Goal: Task Accomplishment & Management: Complete application form

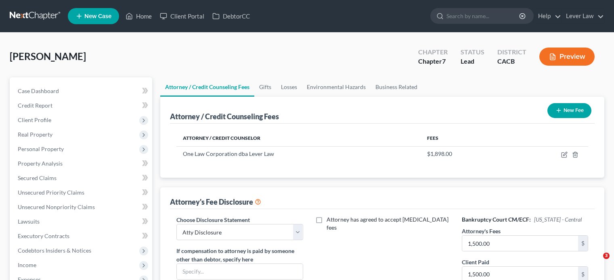
select select "0"
click at [36, 12] on link at bounding box center [36, 16] width 52 height 15
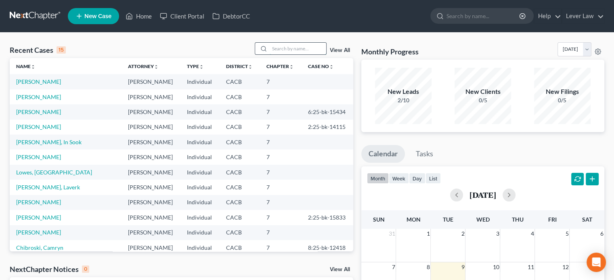
click at [272, 44] on input "search" at bounding box center [298, 49] width 57 height 12
type input "[PERSON_NAME]"
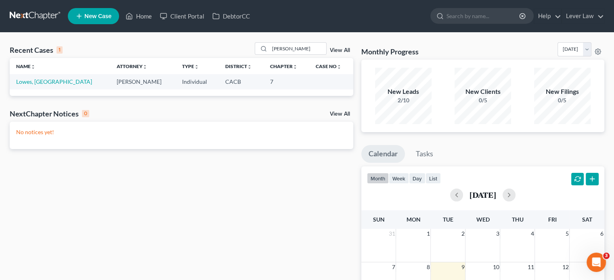
click at [31, 78] on td "Lowes, [GEOGRAPHIC_DATA]" at bounding box center [60, 81] width 100 height 15
click at [31, 79] on link "Lowes, [GEOGRAPHIC_DATA]" at bounding box center [54, 81] width 76 height 7
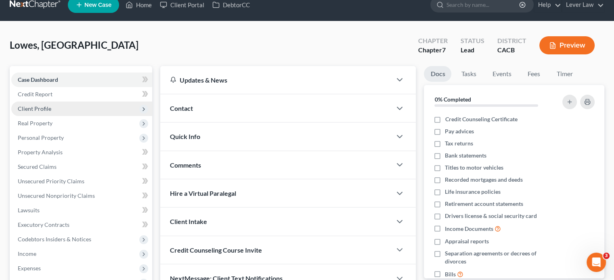
scroll to position [148, 0]
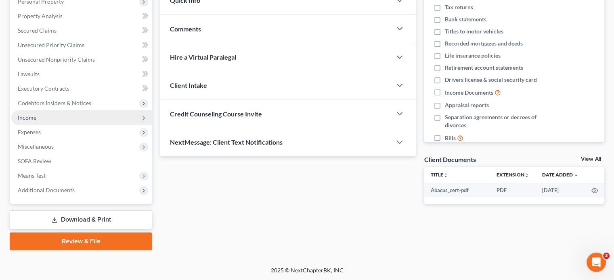
click at [39, 115] on span "Income" at bounding box center [81, 118] width 141 height 15
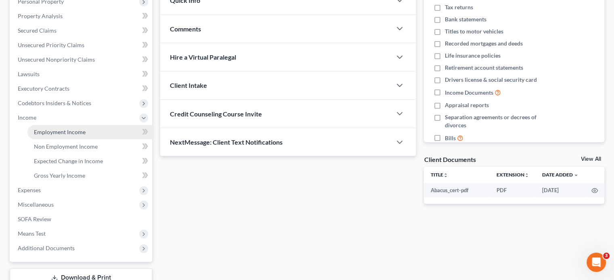
click at [42, 130] on span "Employment Income" at bounding box center [60, 132] width 52 height 7
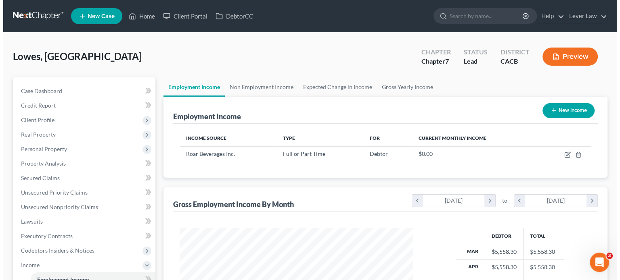
scroll to position [144, 249]
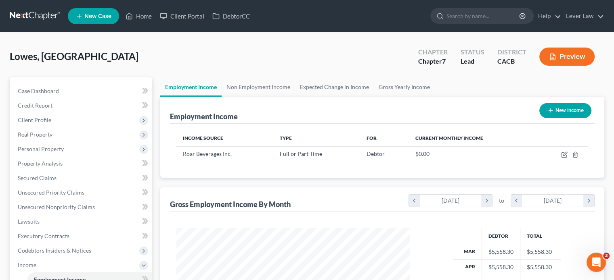
click at [565, 110] on button "New Income" at bounding box center [565, 110] width 52 height 15
select select "0"
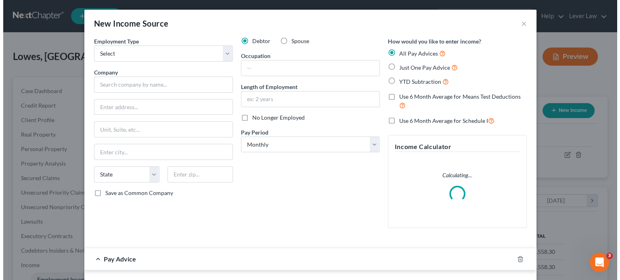
scroll to position [144, 252]
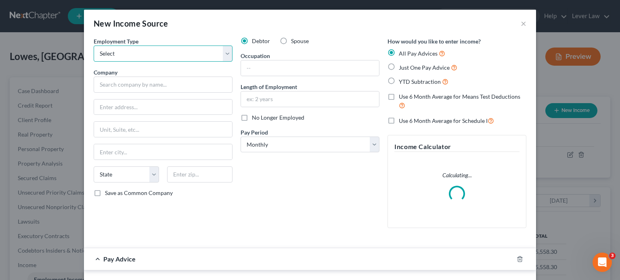
drag, startPoint x: 170, startPoint y: 51, endPoint x: 166, endPoint y: 53, distance: 4.5
click at [170, 51] on select "Select Full or [DEMOGRAPHIC_DATA] Employment Self Employment" at bounding box center [163, 54] width 139 height 16
select select "0"
click at [94, 46] on select "Select Full or [DEMOGRAPHIC_DATA] Employment Self Employment" at bounding box center [163, 54] width 139 height 16
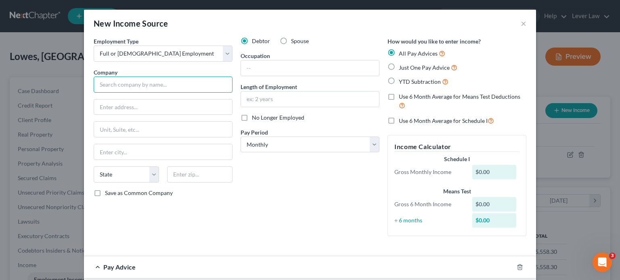
click at [142, 82] on input "text" at bounding box center [163, 85] width 139 height 16
type input "On Tour 24/7 Staffing Inc."
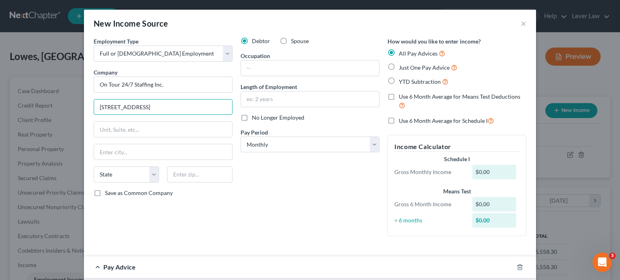
type input "[STREET_ADDRESS]"
click at [184, 164] on div "Employment Type * Select Full or [DEMOGRAPHIC_DATA] Employment Self Employment …" at bounding box center [163, 140] width 147 height 206
click at [186, 179] on input "text" at bounding box center [199, 175] width 65 height 16
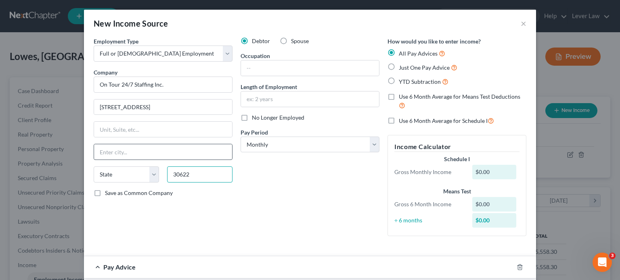
type input "30622"
click at [199, 154] on input "text" at bounding box center [163, 151] width 138 height 15
type input "[PERSON_NAME]"
select select "10"
click at [279, 179] on div "Debtor Spouse Occupation Length of Employment No Longer Employed Pay Period * S…" at bounding box center [309, 140] width 147 height 206
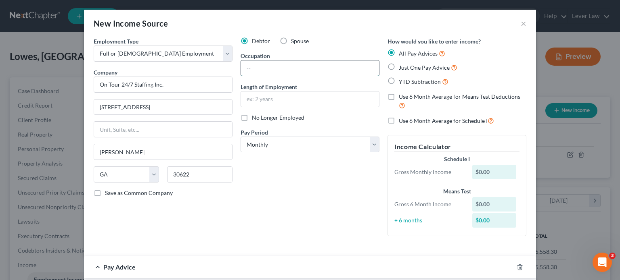
click at [292, 69] on input "text" at bounding box center [310, 68] width 138 height 15
drag, startPoint x: 257, startPoint y: 278, endPoint x: 262, endPoint y: 261, distance: 17.7
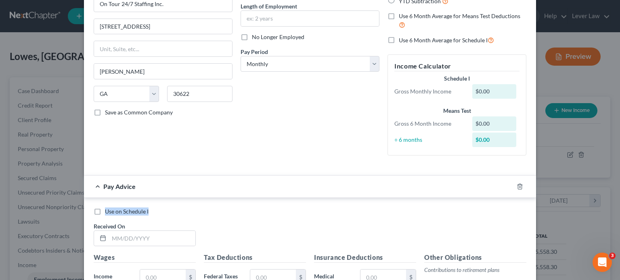
scroll to position [161, 0]
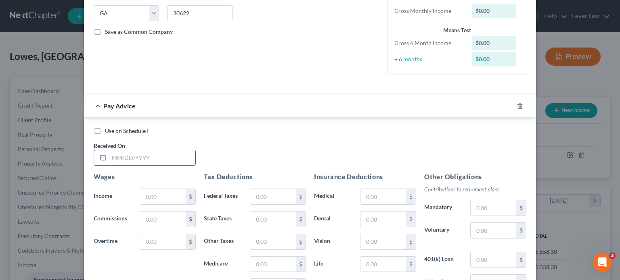
click at [174, 156] on input "text" at bounding box center [152, 158] width 86 height 15
type input "[DATE]"
click at [171, 198] on input "text" at bounding box center [163, 196] width 46 height 15
type input "1,710"
click at [241, 193] on label "Federal Taxes" at bounding box center [223, 197] width 46 height 16
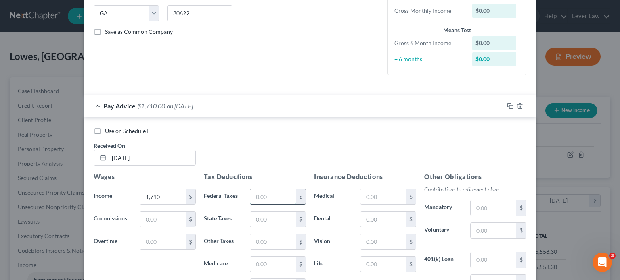
click at [262, 197] on input "text" at bounding box center [273, 196] width 46 height 15
type input "120.64"
click at [265, 221] on input "text" at bounding box center [273, 219] width 46 height 15
type input "2"
type input "31.18"
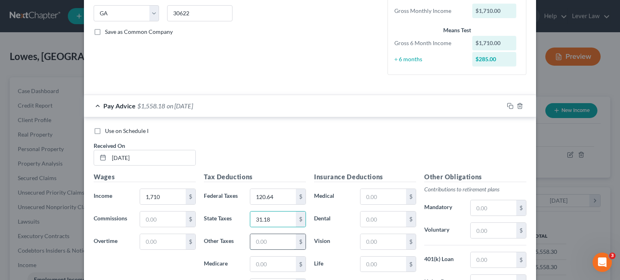
click at [262, 238] on input "text" at bounding box center [273, 241] width 46 height 15
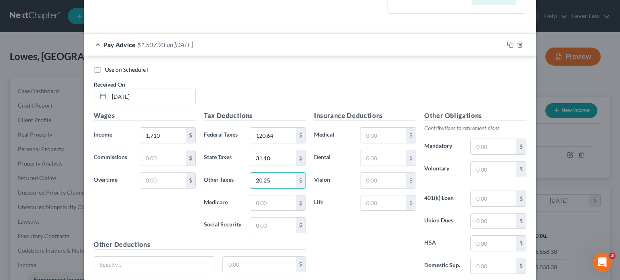
scroll to position [242, 0]
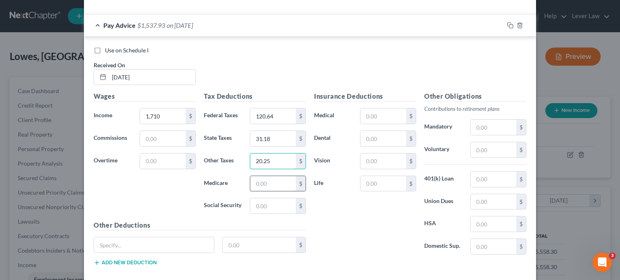
type input "20.25"
click at [252, 184] on input "text" at bounding box center [273, 183] width 46 height 15
type input "24.80"
click at [271, 201] on input "text" at bounding box center [273, 206] width 46 height 15
type input "106.02"
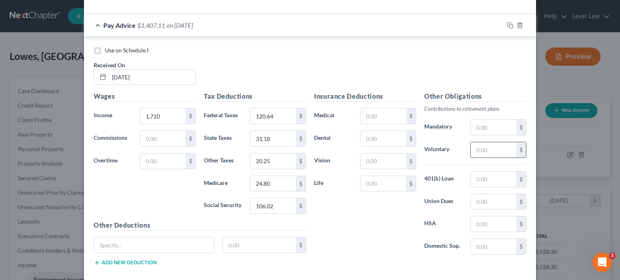
click at [492, 153] on input "text" at bounding box center [494, 149] width 46 height 15
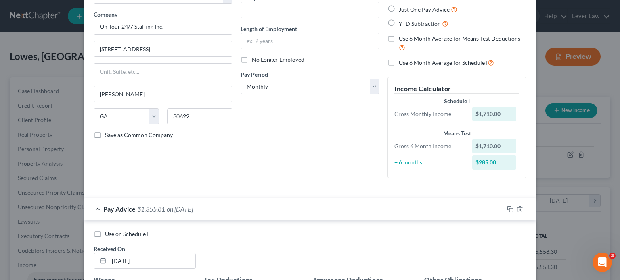
scroll to position [40, 0]
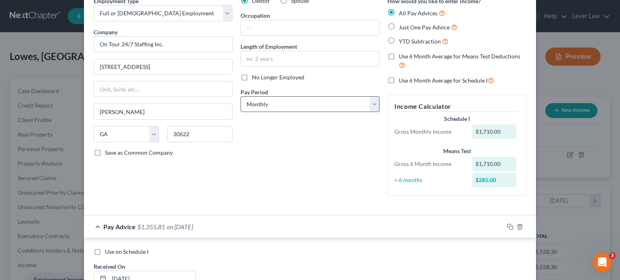
type input "51.30"
click at [303, 101] on select "Select Monthly Twice Monthly Every Other Week Weekly" at bounding box center [310, 104] width 139 height 16
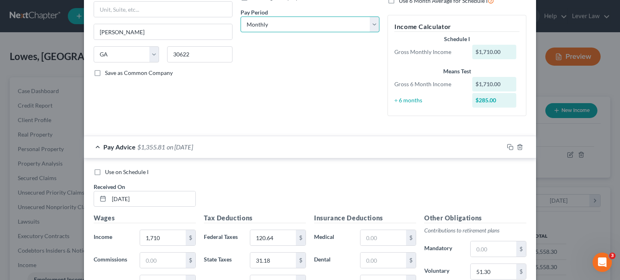
scroll to position [121, 0]
click at [306, 27] on select "Select Monthly Twice Monthly Every Other Week Weekly" at bounding box center [310, 24] width 139 height 16
select select "2"
click at [241, 16] on select "Select Monthly Twice Monthly Every Other Week Weekly" at bounding box center [310, 24] width 139 height 16
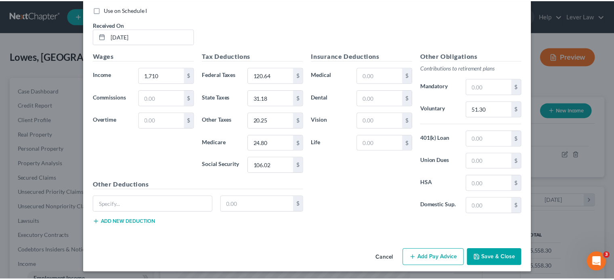
scroll to position [283, 0]
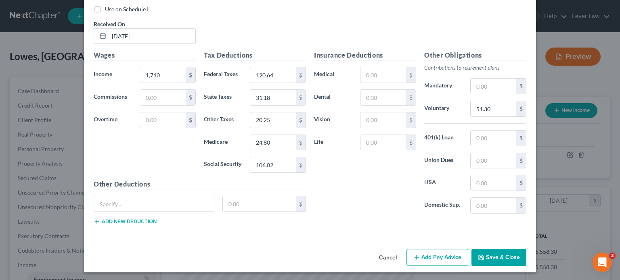
click at [492, 255] on button "Save & Close" at bounding box center [498, 257] width 55 height 17
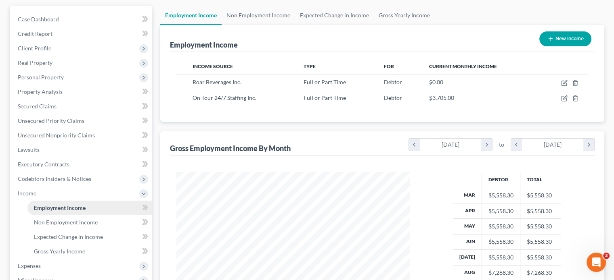
scroll to position [81, 0]
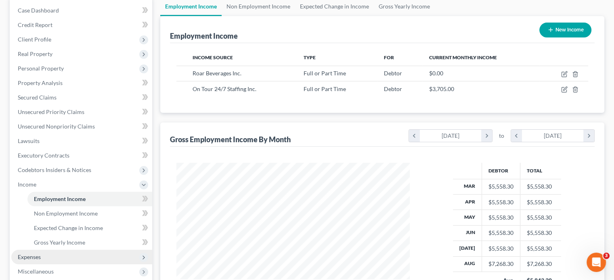
click at [23, 257] on span "Expenses" at bounding box center [29, 257] width 23 height 7
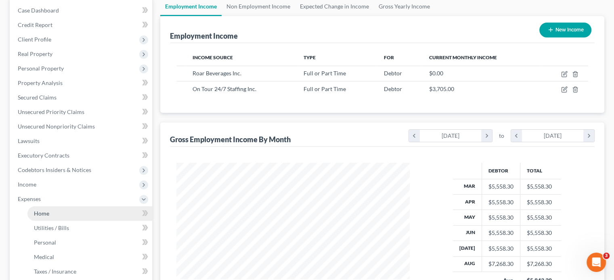
click at [46, 214] on span "Home" at bounding box center [41, 213] width 15 height 7
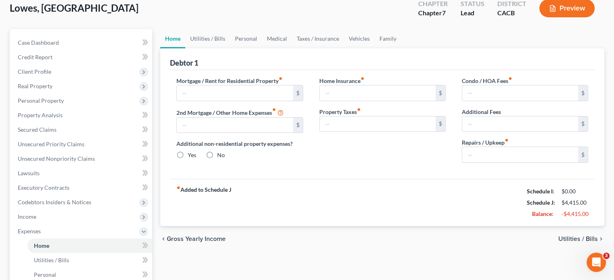
type input "2,000.00"
type input "0.00"
radio input "true"
type input "0.00"
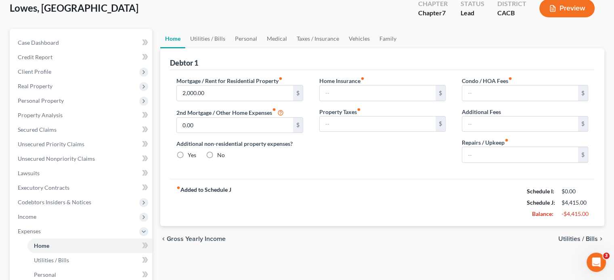
type input "0.00"
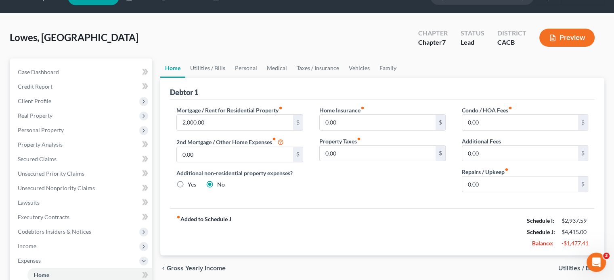
scroll to position [249, 0]
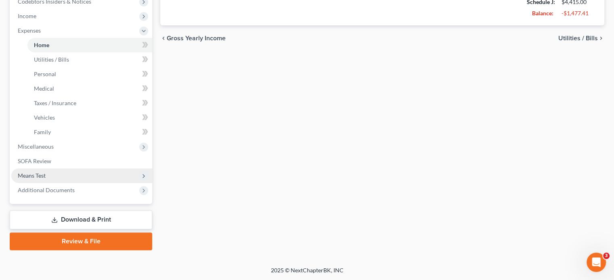
click at [44, 175] on span "Means Test" at bounding box center [32, 175] width 28 height 7
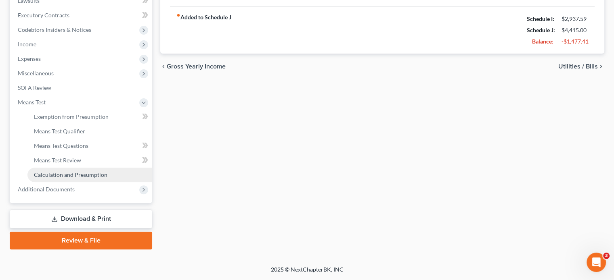
scroll to position [220, 0]
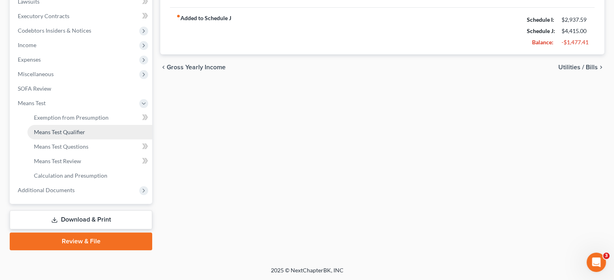
click at [54, 135] on link "Means Test Qualifier" at bounding box center [89, 132] width 125 height 15
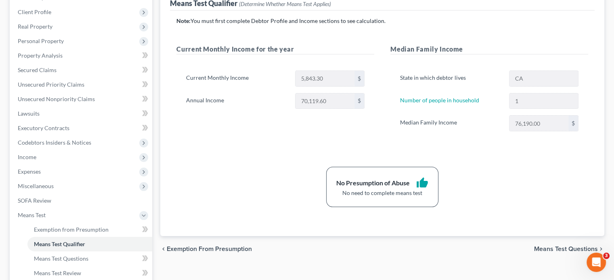
scroll to position [161, 0]
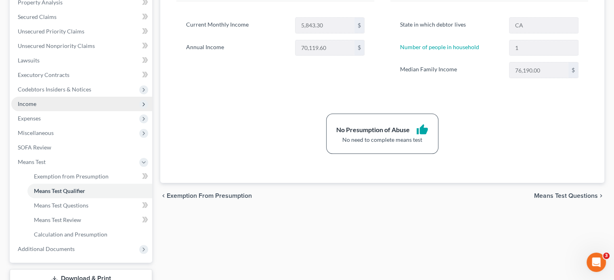
click at [37, 105] on span "Income" at bounding box center [81, 104] width 141 height 15
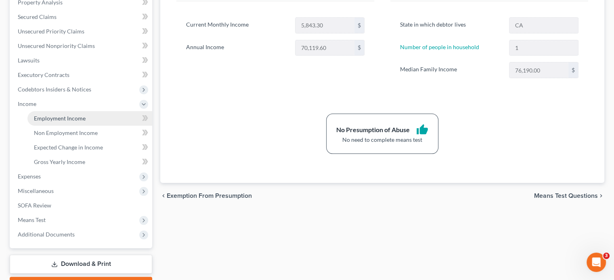
click at [45, 117] on span "Employment Income" at bounding box center [60, 118] width 52 height 7
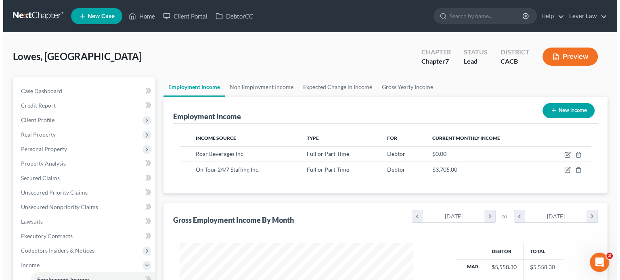
scroll to position [144, 249]
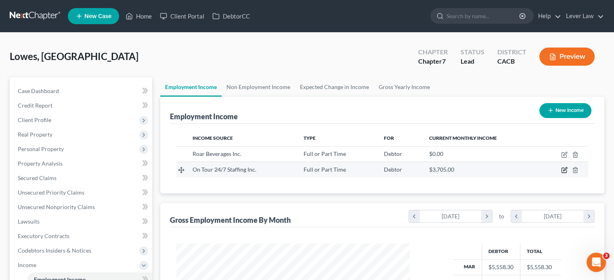
click at [565, 170] on icon "button" at bounding box center [564, 170] width 6 height 6
select select "0"
select select "10"
select select "2"
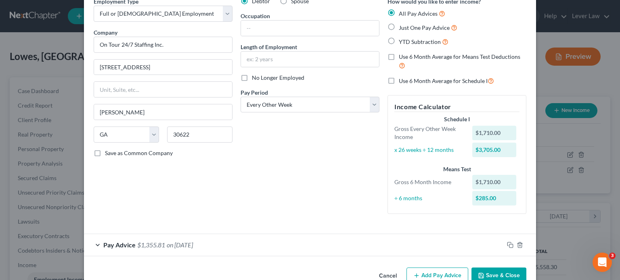
scroll to position [40, 0]
click at [426, 42] on span "YTD Subtraction" at bounding box center [420, 41] width 42 height 7
click at [407, 42] on input "YTD Subtraction" at bounding box center [404, 39] width 5 height 5
radio input "true"
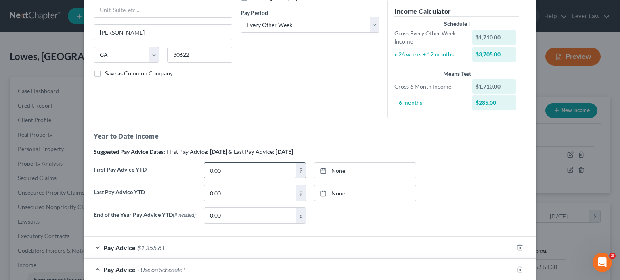
scroll to position [121, 0]
click at [228, 165] on input "0.00" at bounding box center [250, 169] width 92 height 15
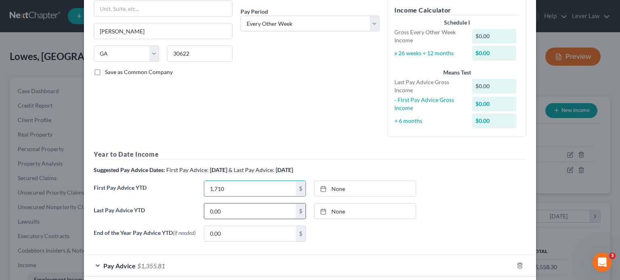
type input "1,710"
click at [231, 212] on input "0.00" at bounding box center [250, 211] width 92 height 15
type input "1,710"
click at [356, 190] on link "None" at bounding box center [364, 188] width 101 height 15
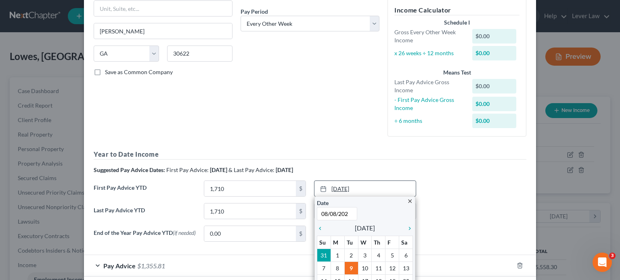
type input "[DATE]"
click at [516, 164] on div "Year to Date Income Suggested Pay Advice Dates: First Pay Advice: [DATE] & Last…" at bounding box center [310, 199] width 433 height 98
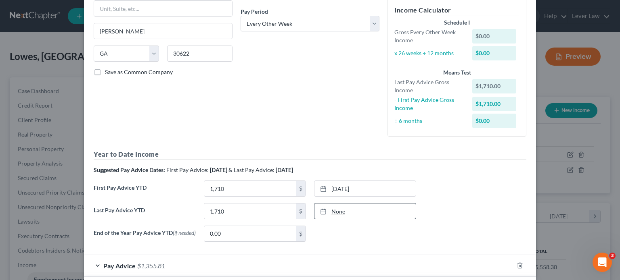
click at [385, 206] on link "None" at bounding box center [364, 211] width 101 height 15
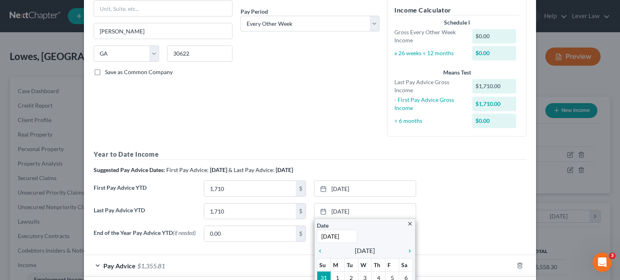
type input "[DATE]"
click at [448, 195] on div "First Pay Advice YTD 1,710 $ [DATE] close Date [DATE] Time 12:00 AM chevron_lef…" at bounding box center [310, 192] width 441 height 23
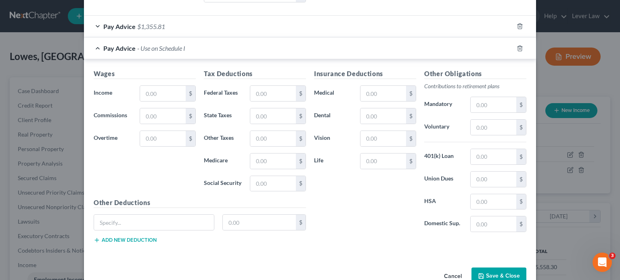
scroll to position [363, 0]
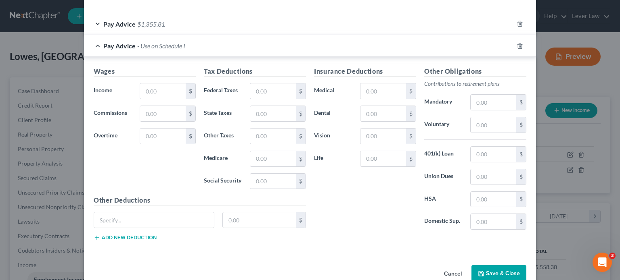
click at [492, 272] on button "Save & Close" at bounding box center [498, 274] width 55 height 17
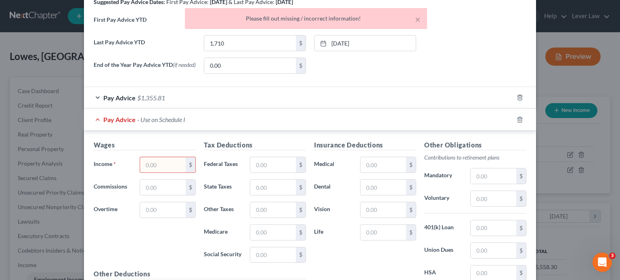
scroll to position [283, 0]
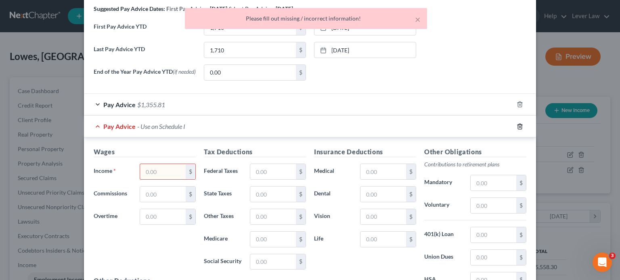
click at [518, 125] on icon "button" at bounding box center [520, 126] width 4 height 5
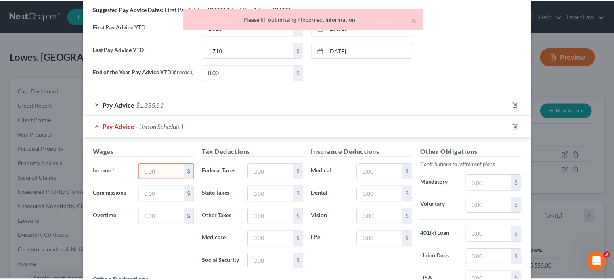
scroll to position [163, 0]
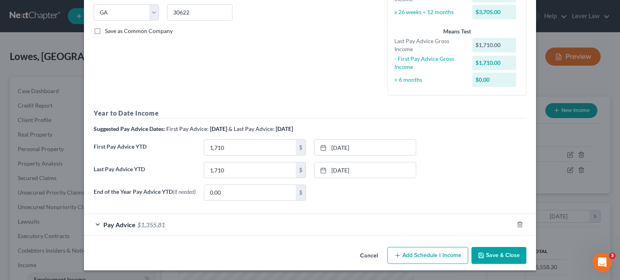
click at [483, 255] on button "Save & Close" at bounding box center [498, 255] width 55 height 17
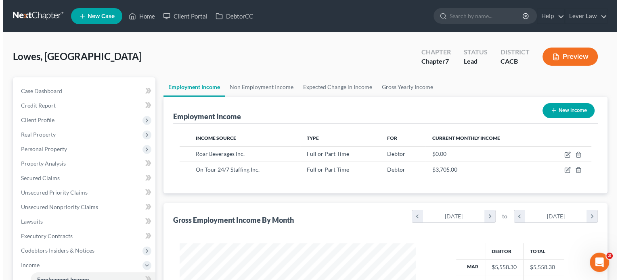
scroll to position [403430, 403324]
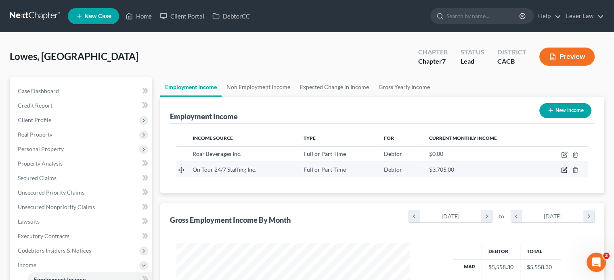
click at [566, 170] on icon "button" at bounding box center [564, 170] width 6 height 6
select select "0"
select select "10"
select select "2"
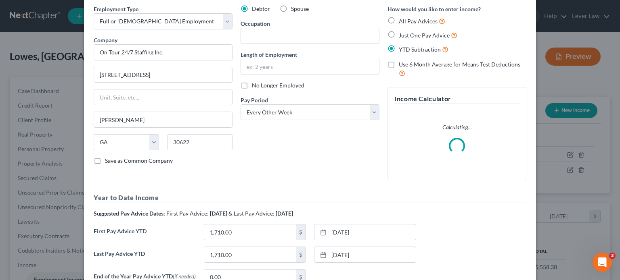
scroll to position [118, 0]
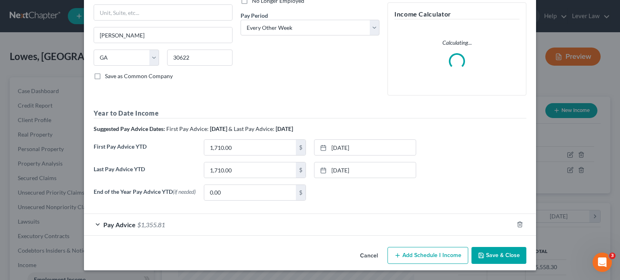
click at [149, 221] on div "Pay Advice $1,355.81" at bounding box center [298, 224] width 429 height 21
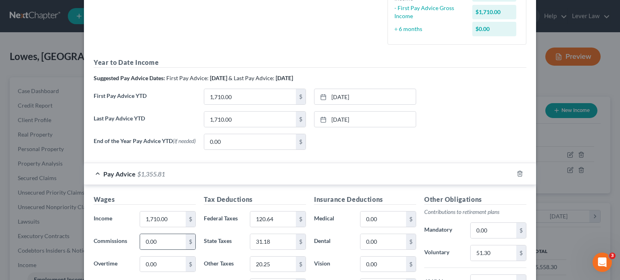
scroll to position [76, 0]
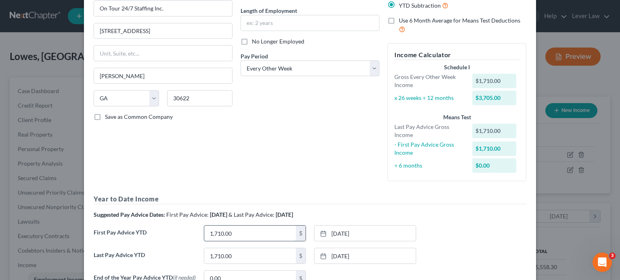
click at [253, 235] on input "1,710.00" at bounding box center [250, 233] width 92 height 15
type input "1,940"
click at [262, 254] on input "1,710.00" at bounding box center [250, 256] width 92 height 15
type input "1,940"
click at [268, 149] on div "Debtor Spouse Occupation Length of Employment No Longer Employed Pay Period * S…" at bounding box center [309, 74] width 147 height 227
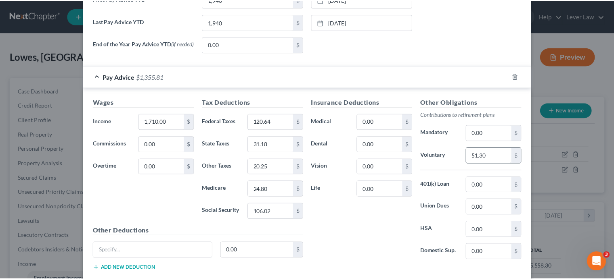
scroll to position [359, 0]
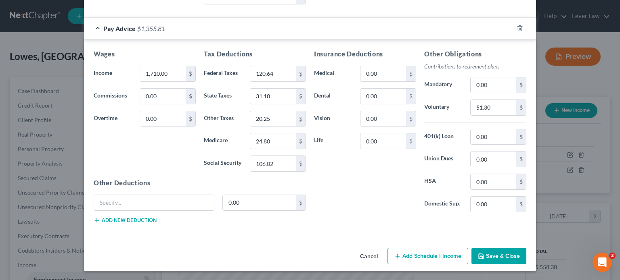
click at [176, 60] on div "Wages Income * 1,710.00 $ Commissions 0.00 $ Overtime 0.00 $" at bounding box center [145, 113] width 110 height 129
click at [174, 80] on input "1,710.00" at bounding box center [163, 73] width 46 height 15
type input "1,940"
click at [170, 151] on div "Wages Income * 1,940 $ Commissions 0.00 $ Overtime 0.00 $" at bounding box center [145, 113] width 110 height 129
click at [522, 261] on button "Save & Close" at bounding box center [498, 256] width 55 height 17
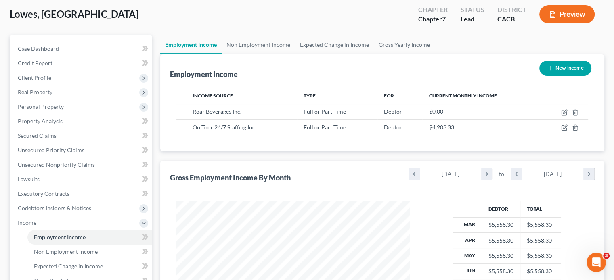
scroll to position [202, 0]
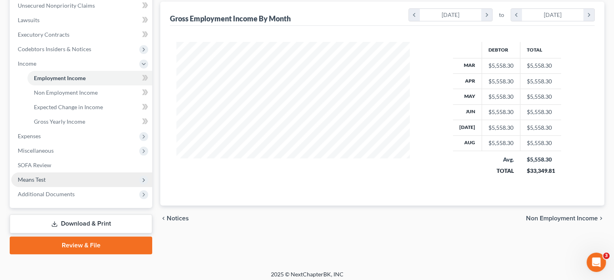
click at [45, 178] on span "Means Test" at bounding box center [32, 179] width 28 height 7
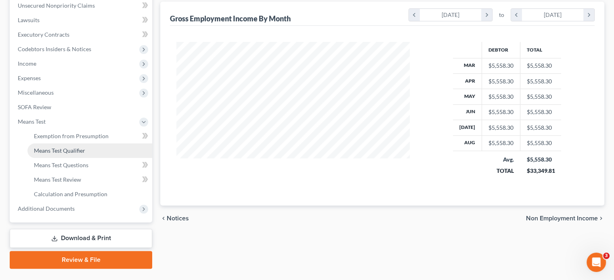
click at [63, 149] on span "Means Test Qualifier" at bounding box center [59, 150] width 51 height 7
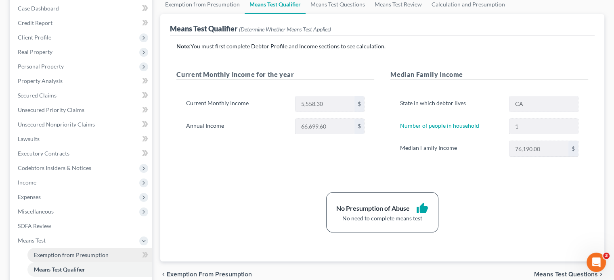
scroll to position [161, 0]
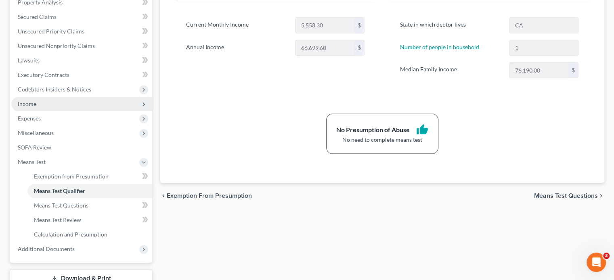
click at [36, 109] on span "Income" at bounding box center [81, 104] width 141 height 15
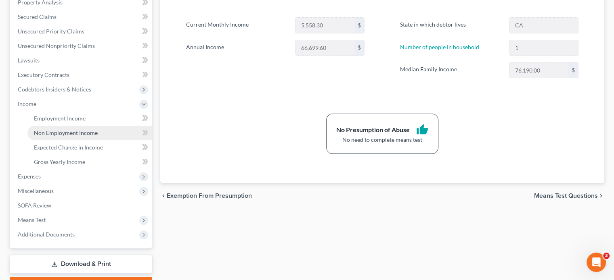
click at [41, 134] on span "Non Employment Income" at bounding box center [66, 133] width 64 height 7
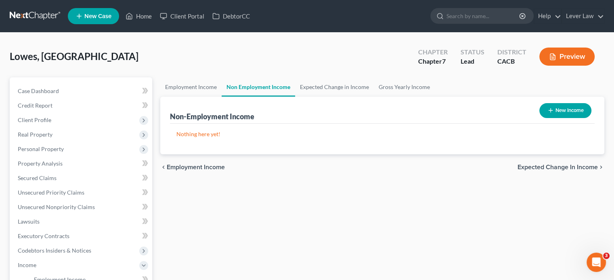
click at [562, 111] on button "New Income" at bounding box center [565, 110] width 52 height 15
select select "0"
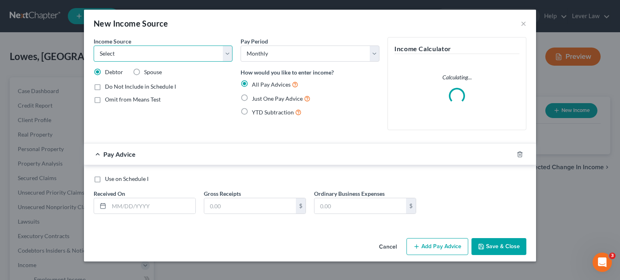
click at [142, 60] on select "Select Unemployment Disability (from employer) Pension Retirement Social Securi…" at bounding box center [163, 54] width 139 height 16
select select "0"
click at [94, 46] on select "Select Unemployment Disability (from employer) Pension Retirement Social Securi…" at bounding box center [163, 54] width 139 height 16
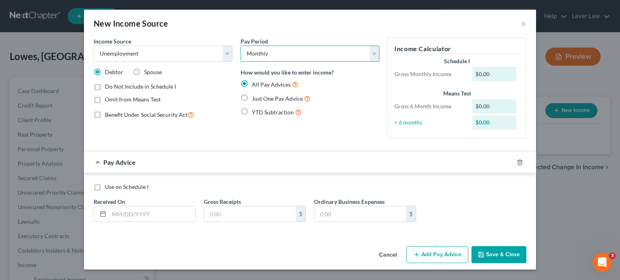
click at [289, 57] on select "Select Monthly Twice Monthly Every Other Week Weekly" at bounding box center [310, 54] width 139 height 16
select select "2"
click at [241, 46] on select "Select Monthly Twice Monthly Every Other Week Weekly" at bounding box center [310, 54] width 139 height 16
click at [137, 210] on input "text" at bounding box center [152, 214] width 86 height 15
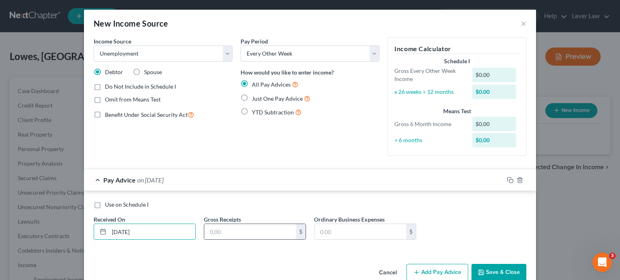
type input "[DATE]"
click at [242, 224] on div "$" at bounding box center [255, 232] width 102 height 16
click at [242, 230] on input "text" at bounding box center [250, 231] width 92 height 15
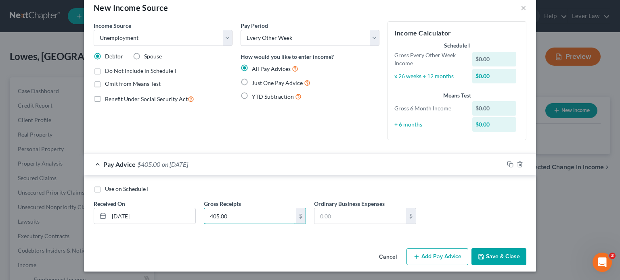
scroll to position [16, 0]
type input "405.00"
click at [449, 254] on button "Add Pay Advice" at bounding box center [437, 256] width 62 height 17
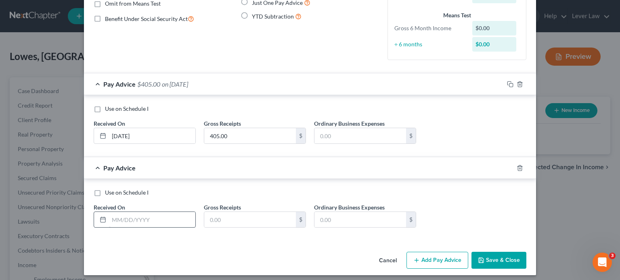
scroll to position [97, 0]
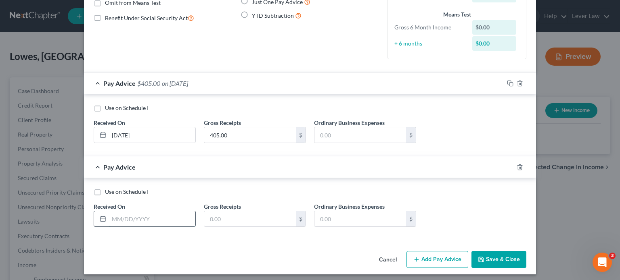
click at [159, 214] on input "text" at bounding box center [152, 218] width 86 height 15
type input "[DATE]"
click at [228, 217] on input "text" at bounding box center [250, 218] width 92 height 15
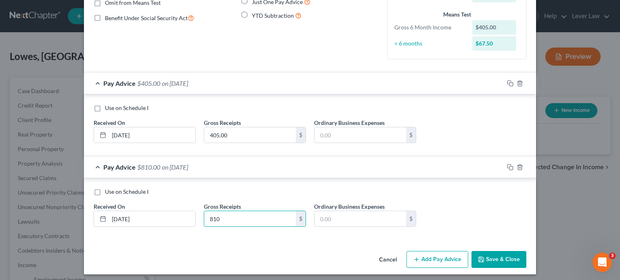
type input "810"
click at [478, 258] on icon "button" at bounding box center [481, 260] width 6 height 6
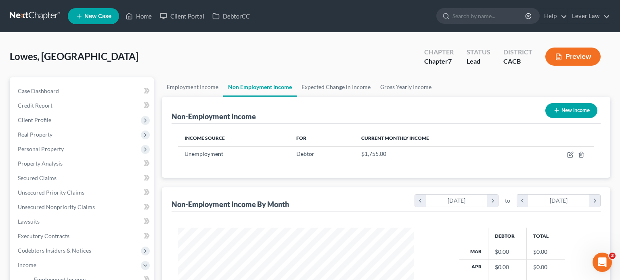
scroll to position [144, 249]
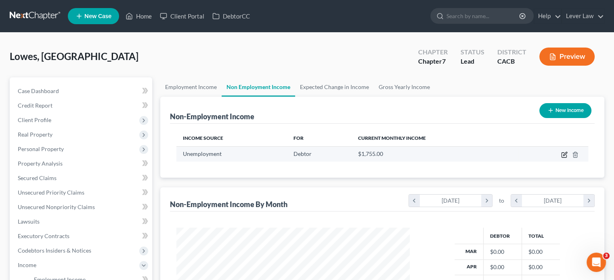
click at [565, 156] on icon "button" at bounding box center [564, 155] width 6 height 6
select select "0"
select select "2"
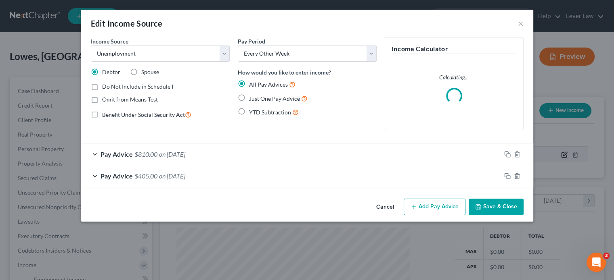
scroll to position [144, 252]
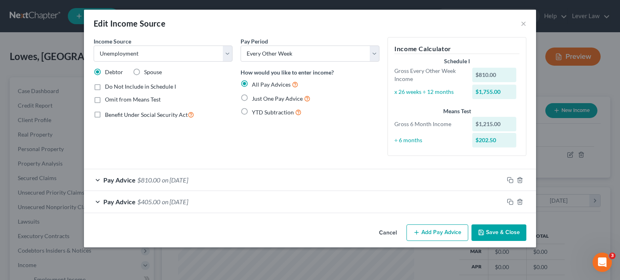
click at [494, 236] on button "Save & Close" at bounding box center [498, 233] width 55 height 17
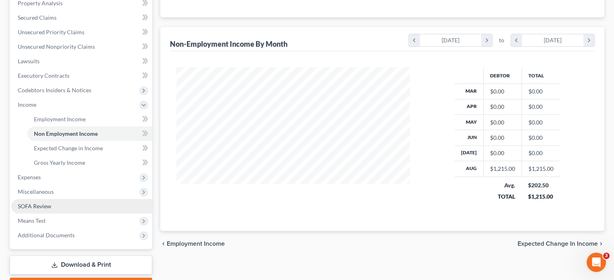
scroll to position [161, 0]
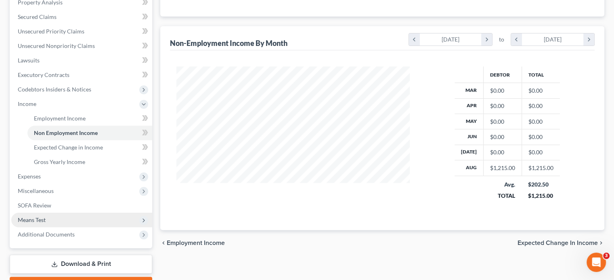
click at [61, 220] on span "Means Test" at bounding box center [81, 220] width 141 height 15
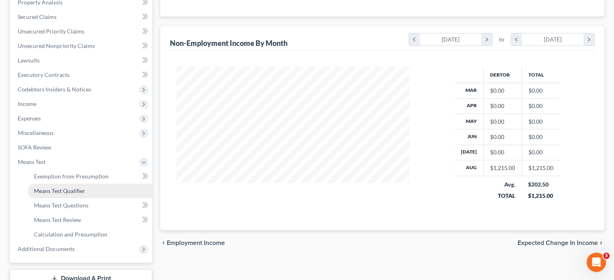
click at [63, 188] on span "Means Test Qualifier" at bounding box center [59, 191] width 51 height 7
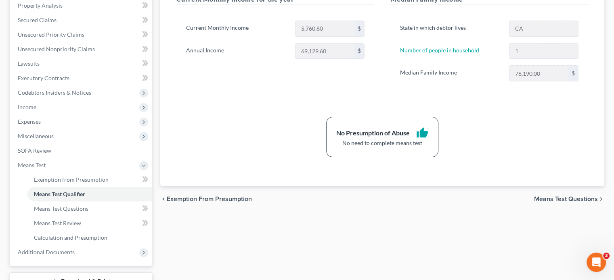
scroll to position [161, 0]
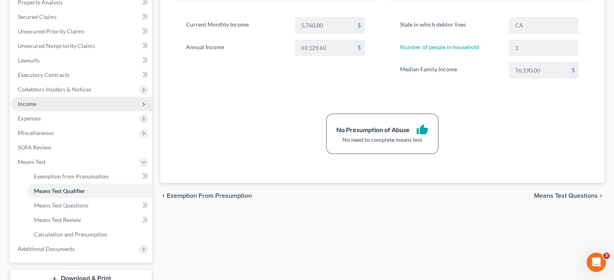
click at [39, 100] on span "Income" at bounding box center [81, 104] width 141 height 15
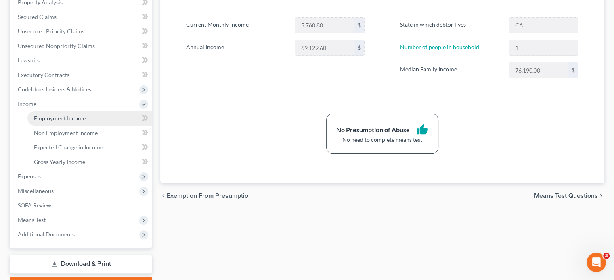
click at [39, 116] on span "Employment Income" at bounding box center [60, 118] width 52 height 7
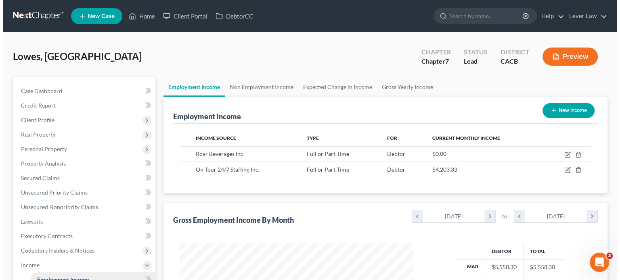
scroll to position [144, 249]
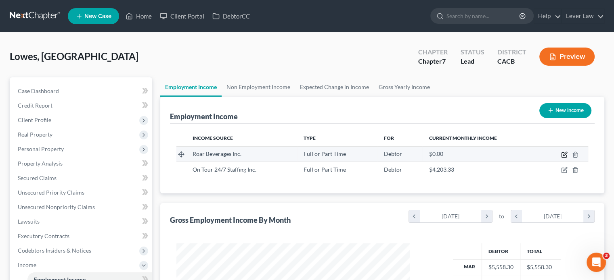
click at [564, 156] on icon "button" at bounding box center [564, 155] width 6 height 6
select select "0"
select select "39"
select select "2"
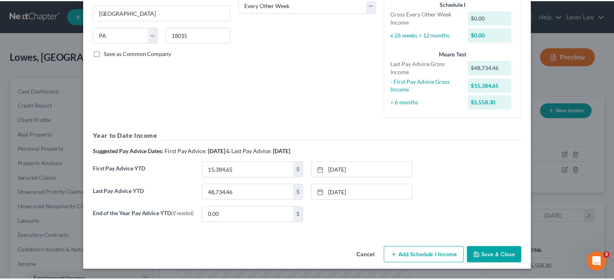
scroll to position [140, 0]
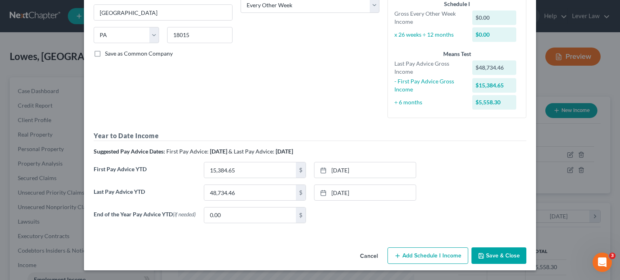
click at [505, 259] on button "Save & Close" at bounding box center [498, 256] width 55 height 17
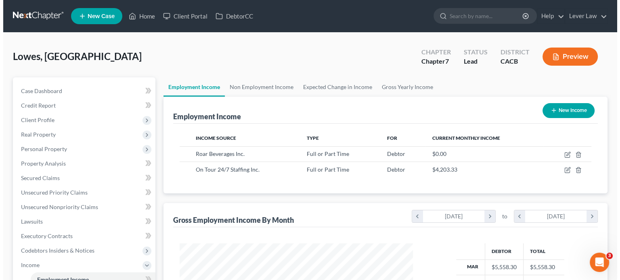
scroll to position [403430, 403324]
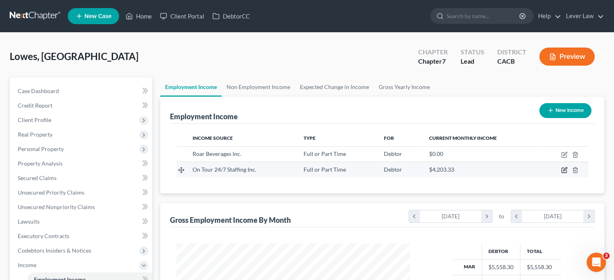
click at [561, 170] on icon "button" at bounding box center [563, 170] width 5 height 5
select select "0"
select select "10"
select select "2"
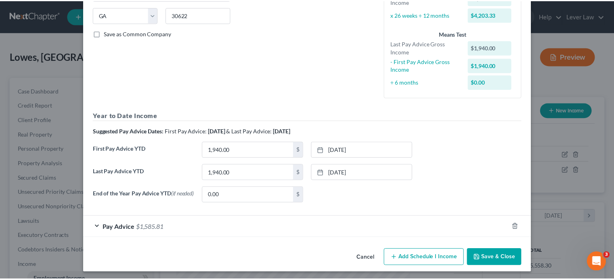
scroll to position [163, 0]
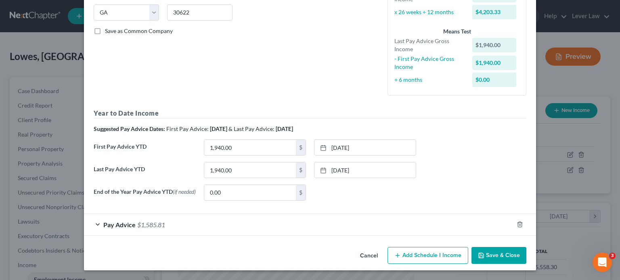
click at [492, 258] on button "Save & Close" at bounding box center [498, 255] width 55 height 17
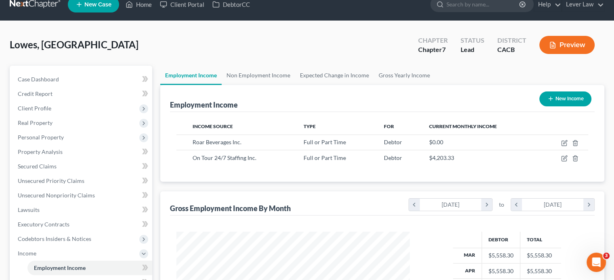
scroll to position [0, 0]
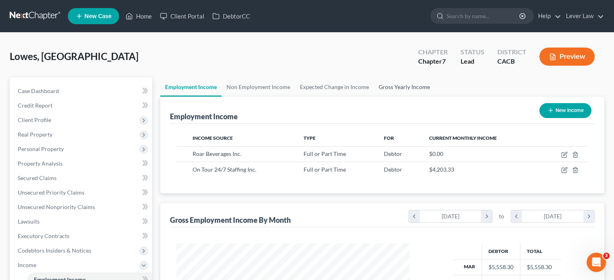
click at [416, 91] on link "Gross Yearly Income" at bounding box center [404, 86] width 61 height 19
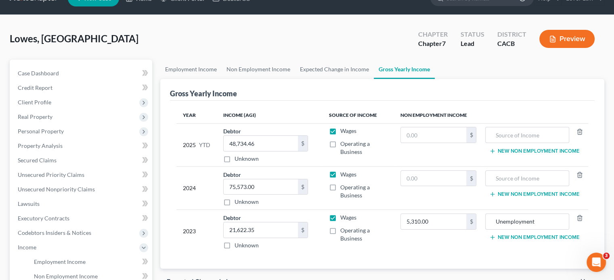
scroll to position [40, 0]
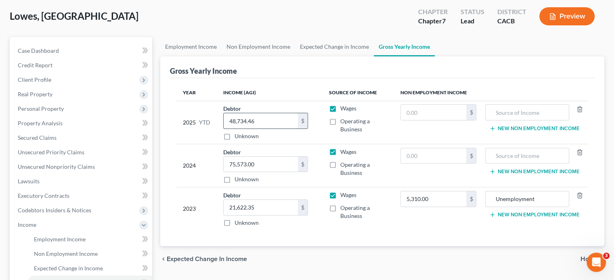
click at [268, 123] on input "48,734.46" at bounding box center [261, 120] width 74 height 15
type input "50,674"
click at [450, 109] on input "text" at bounding box center [434, 112] width 66 height 15
type input "1,215"
drag, startPoint x: 404, startPoint y: 224, endPoint x: 340, endPoint y: 146, distance: 100.7
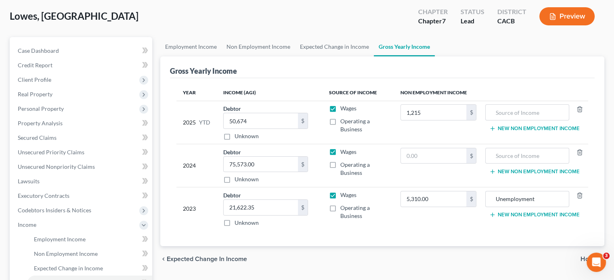
click at [405, 222] on td "5,310.00 $" at bounding box center [438, 209] width 89 height 43
click at [281, 120] on input "50,674" at bounding box center [261, 120] width 74 height 15
type input "52,944"
click at [293, 75] on div "Gross Yearly Income" at bounding box center [382, 68] width 425 height 22
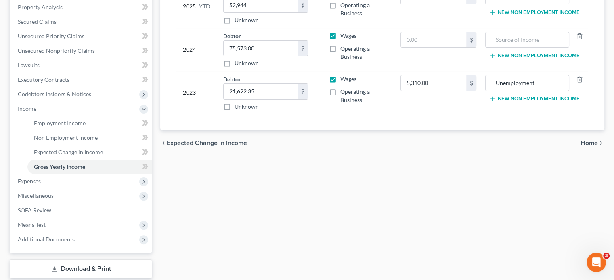
scroll to position [161, 0]
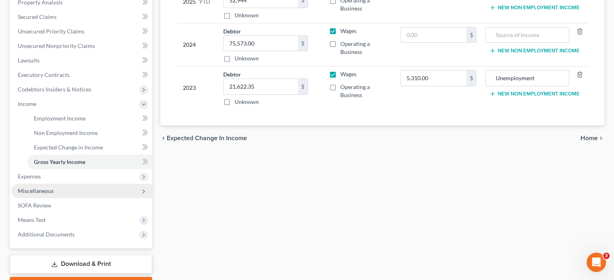
drag, startPoint x: 33, startPoint y: 191, endPoint x: 42, endPoint y: 191, distance: 9.3
click at [33, 191] on span "Miscellaneous" at bounding box center [36, 191] width 36 height 7
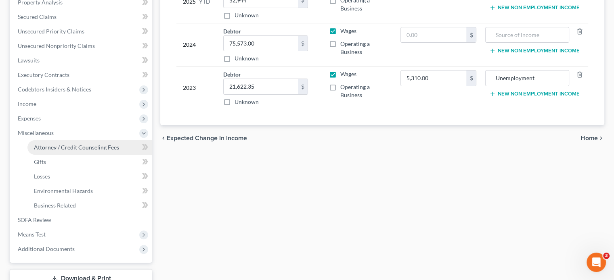
click at [84, 146] on span "Attorney / Credit Counseling Fees" at bounding box center [76, 147] width 85 height 7
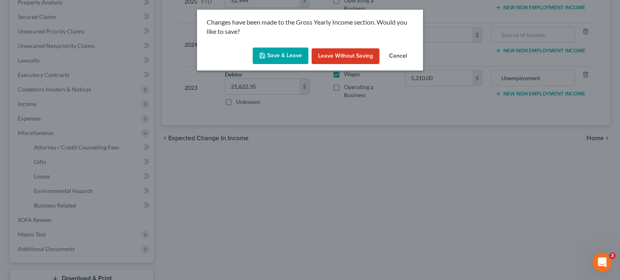
click at [295, 54] on button "Save & Leave" at bounding box center [281, 56] width 56 height 17
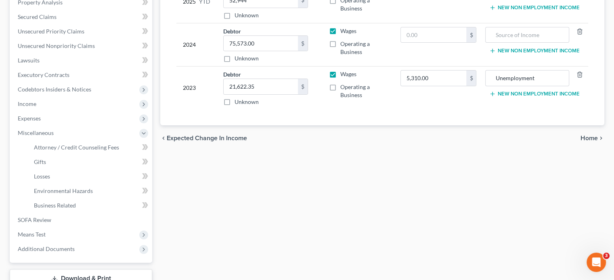
select select "0"
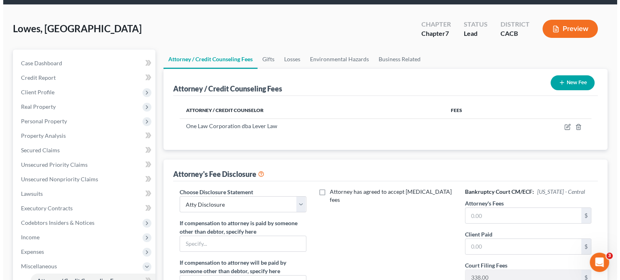
scroll to position [40, 0]
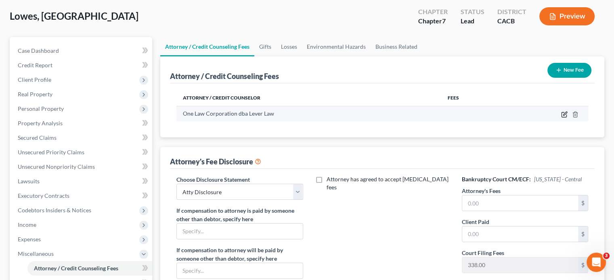
click at [565, 115] on icon "button" at bounding box center [564, 114] width 6 height 6
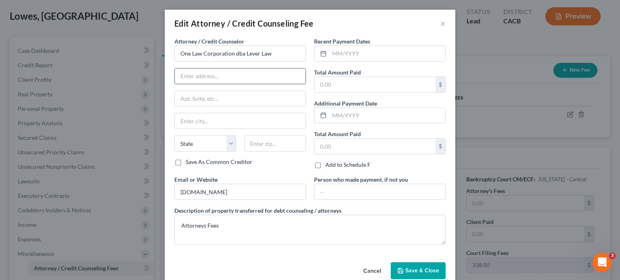
click at [238, 70] on input "text" at bounding box center [240, 76] width 131 height 15
type input "[STREET_ADDRESS] Ste. 2155"
click at [259, 146] on input "text" at bounding box center [275, 144] width 62 height 16
type input "90010"
click at [354, 53] on input "text" at bounding box center [387, 53] width 116 height 15
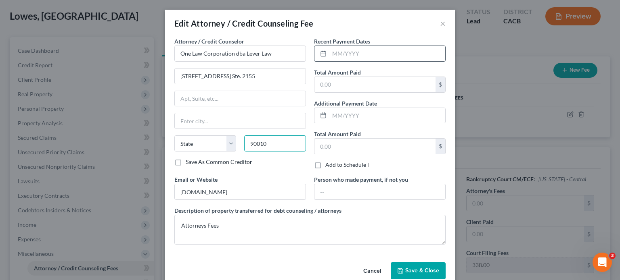
type input "[GEOGRAPHIC_DATA]"
select select "4"
click at [357, 54] on input "09/2024,10/2024,11/2024,12/2024" at bounding box center [387, 53] width 116 height 15
type input "10/2024,11/2024,12/2024"
click at [378, 86] on input "text" at bounding box center [374, 84] width 121 height 15
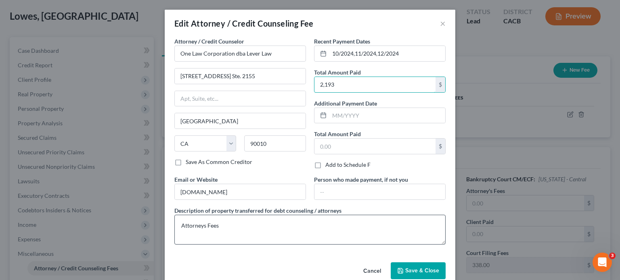
type input "2,193"
click at [284, 233] on textarea "Attorneys Fees" at bounding box center [309, 230] width 271 height 30
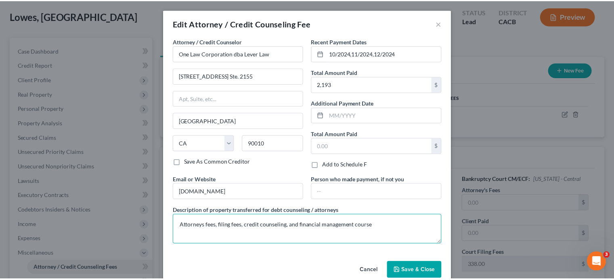
scroll to position [14, 0]
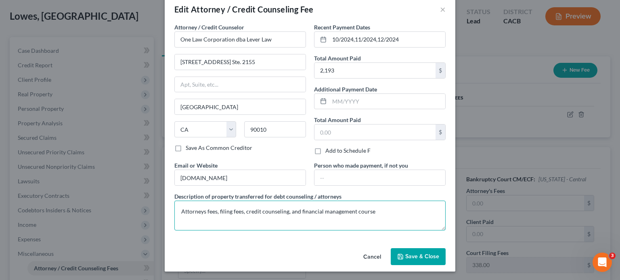
type textarea "Attorneys fees, filing fees, credit counseling, and financial management course"
click at [398, 260] on button "Save & Close" at bounding box center [418, 257] width 55 height 17
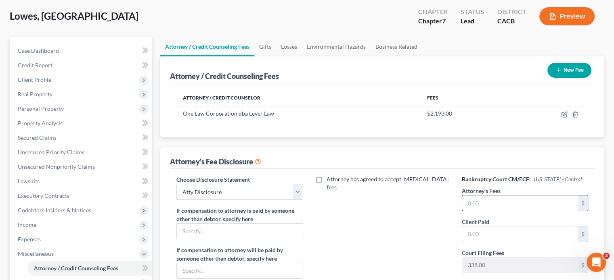
click at [487, 203] on input "text" at bounding box center [520, 203] width 116 height 15
type input "1,800"
click at [483, 237] on input "text" at bounding box center [520, 234] width 116 height 15
type input "1,800"
click at [410, 258] on div "Attorney has agreed to accept [MEDICAL_DATA] fees" at bounding box center [382, 251] width 142 height 150
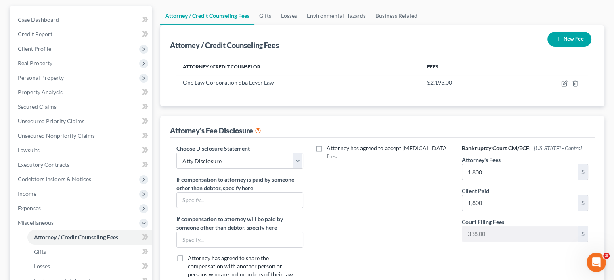
scroll to position [161, 0]
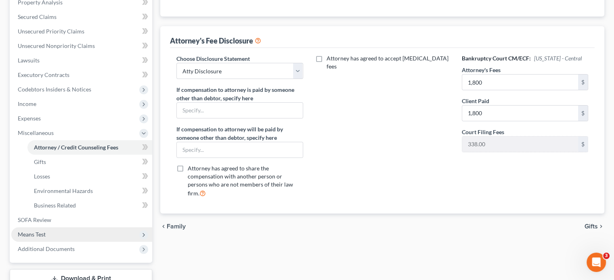
drag, startPoint x: 29, startPoint y: 237, endPoint x: 36, endPoint y: 237, distance: 6.5
click at [29, 237] on span "Means Test" at bounding box center [32, 234] width 28 height 7
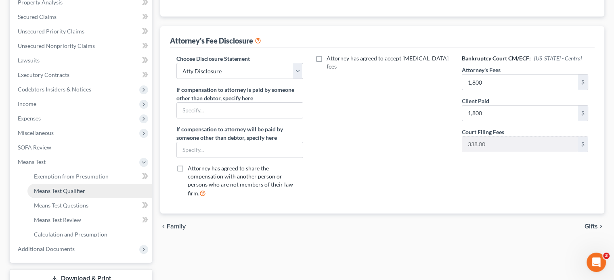
click at [57, 192] on span "Means Test Qualifier" at bounding box center [59, 191] width 51 height 7
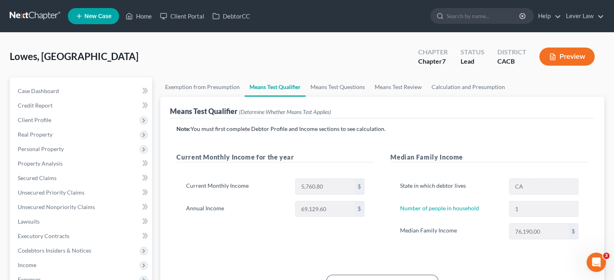
click at [38, 13] on link at bounding box center [36, 16] width 52 height 15
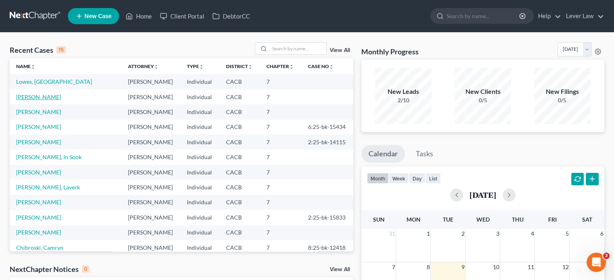
click at [37, 100] on link "[PERSON_NAME]" at bounding box center [38, 97] width 45 height 7
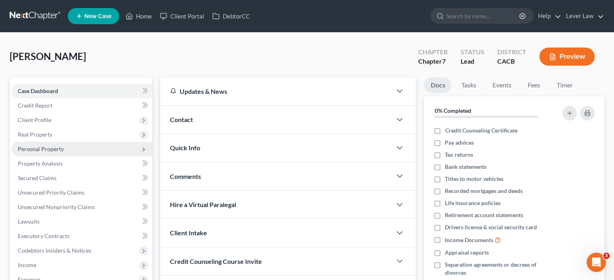
click at [53, 150] on span "Personal Property" at bounding box center [41, 149] width 46 height 7
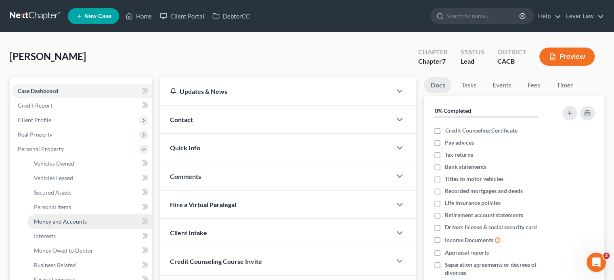
click at [55, 216] on link "Money and Accounts" at bounding box center [89, 222] width 125 height 15
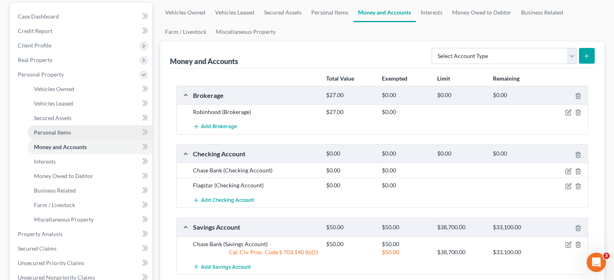
scroll to position [161, 0]
